Goal: Check status: Check status

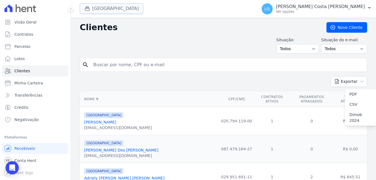
click at [99, 6] on button "[GEOGRAPHIC_DATA]" at bounding box center [112, 8] width 64 height 11
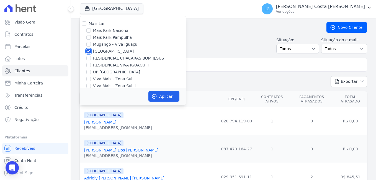
click at [89, 53] on input "[GEOGRAPHIC_DATA]" at bounding box center [88, 51] width 4 height 4
checkbox input "false"
click at [89, 85] on input "Viva Mais - Zona Sul ll" at bounding box center [88, 86] width 4 height 4
checkbox input "true"
click at [169, 95] on button "Aplicar" at bounding box center [163, 96] width 31 height 11
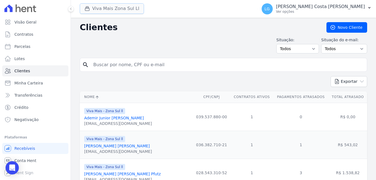
click at [113, 12] on button "Viva Mais Zona Sul Ll" at bounding box center [112, 8] width 64 height 11
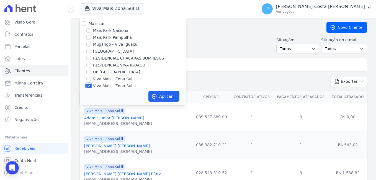
click at [90, 84] on input "Viva Mais - Zona Sul ll" at bounding box center [88, 86] width 4 height 4
checkbox input "false"
click at [88, 78] on input "Viva Mais - Zona Sul l" at bounding box center [88, 79] width 4 height 4
checkbox input "true"
click at [162, 95] on button "Aplicar" at bounding box center [163, 96] width 31 height 11
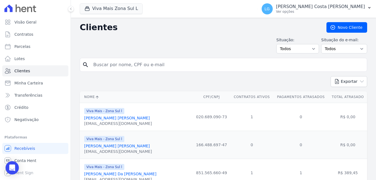
click at [132, 67] on input "search" at bounding box center [227, 64] width 275 height 11
paste input "[PERSON_NAME]"
type input "[PERSON_NAME]"
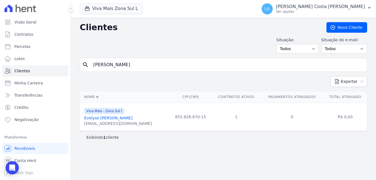
click at [108, 117] on link "Evelyse [PERSON_NAME]" at bounding box center [108, 118] width 48 height 4
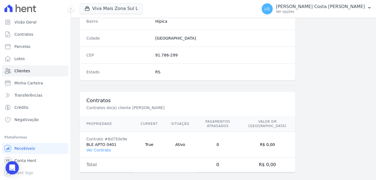
scroll to position [338, 0]
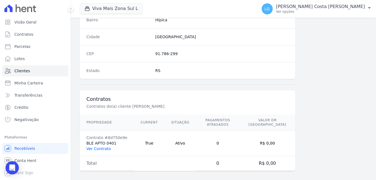
click at [106, 146] on link "Ver Contrato" at bounding box center [98, 148] width 24 height 4
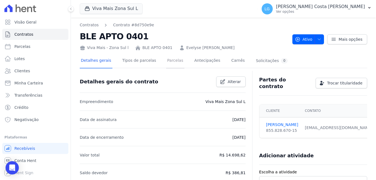
click at [171, 62] on link "Parcelas" at bounding box center [175, 61] width 18 height 15
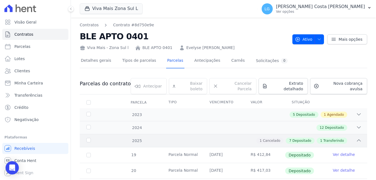
click at [356, 138] on icon at bounding box center [359, 141] width 6 height 6
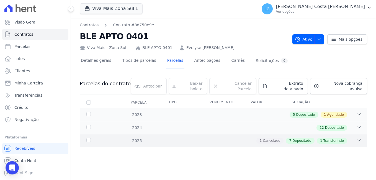
click at [356, 138] on icon at bounding box center [359, 141] width 6 height 6
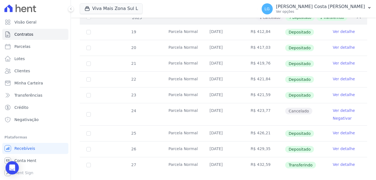
scroll to position [128, 0]
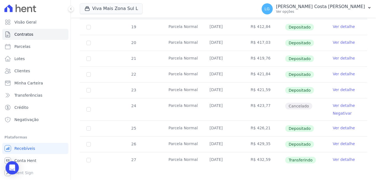
click at [335, 157] on link "Ver detalhe" at bounding box center [344, 160] width 22 height 6
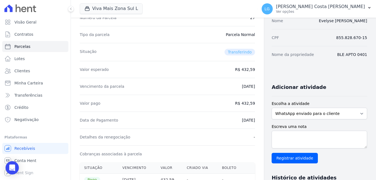
scroll to position [83, 0]
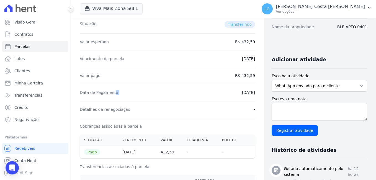
drag, startPoint x: 100, startPoint y: 94, endPoint x: 231, endPoint y: 94, distance: 130.9
click at [231, 94] on div "Data de Pagamento [DATE]" at bounding box center [167, 92] width 175 height 17
drag, startPoint x: 231, startPoint y: 94, endPoint x: 186, endPoint y: 87, distance: 45.5
click at [186, 87] on div "Data de Pagamento [DATE]" at bounding box center [167, 92] width 175 height 17
